Goal: Find specific page/section: Find specific page/section

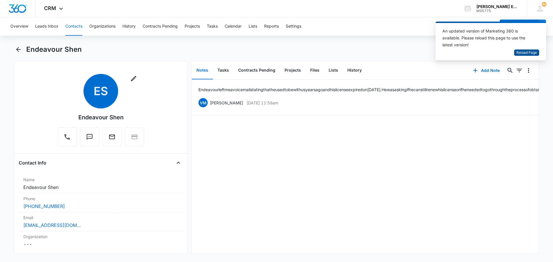
click at [522, 55] on span "Reload Page" at bounding box center [527, 52] width 20 height 5
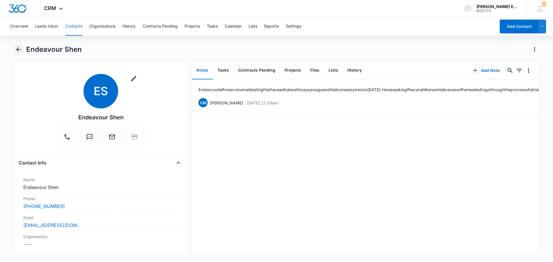
click at [18, 49] on icon "Back" at bounding box center [18, 49] width 7 height 7
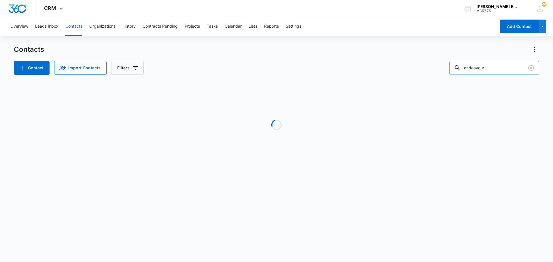
click at [488, 67] on input "endeavour" at bounding box center [494, 68] width 90 height 14
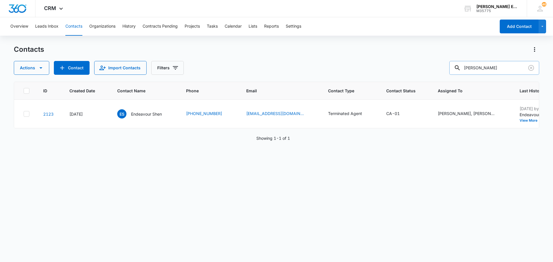
type input "[PERSON_NAME]"
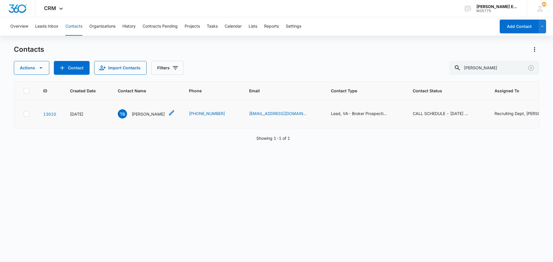
click at [161, 113] on p "[PERSON_NAME]" at bounding box center [148, 114] width 33 height 6
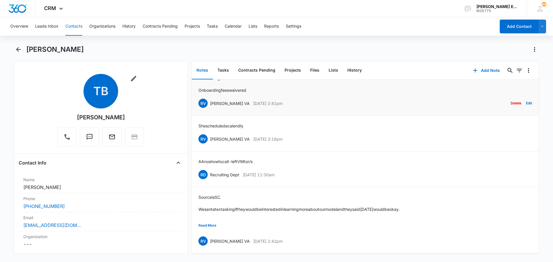
scroll to position [16, 0]
click at [213, 220] on button "Read More" at bounding box center [208, 225] width 18 height 11
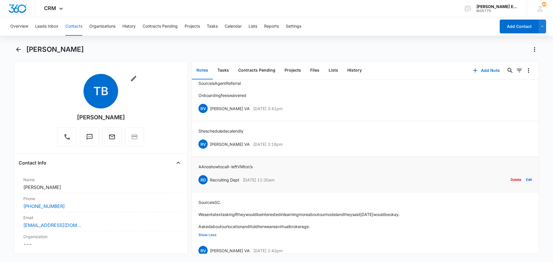
scroll to position [0, 0]
